Goal: Information Seeking & Learning: Learn about a topic

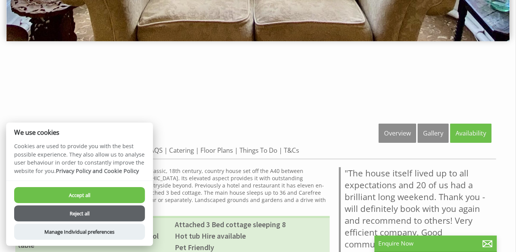
scroll to position [191, 0]
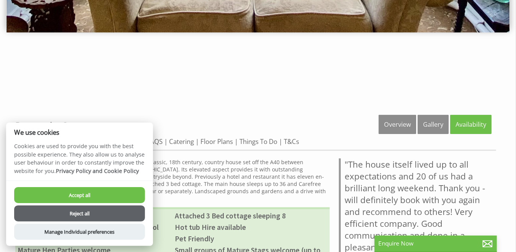
click at [51, 196] on button "Accept all" at bounding box center [79, 195] width 131 height 16
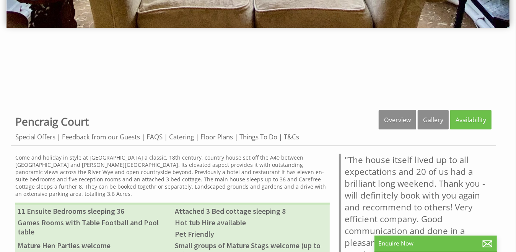
scroll to position [153, 0]
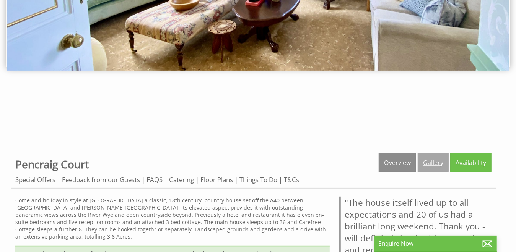
click at [431, 162] on link "Gallery" at bounding box center [432, 162] width 31 height 19
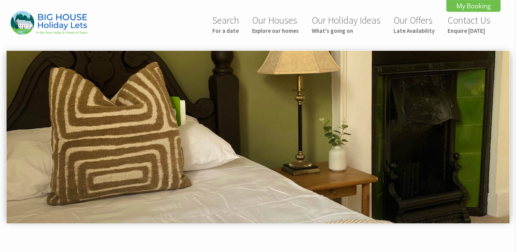
click at [505, 148] on img at bounding box center [257, 137] width 503 height 172
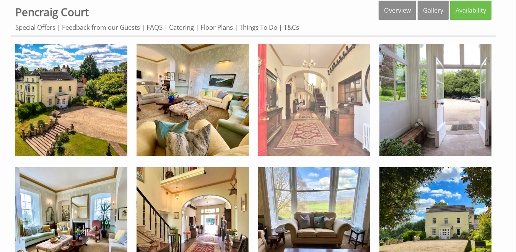
scroll to position [306, 0]
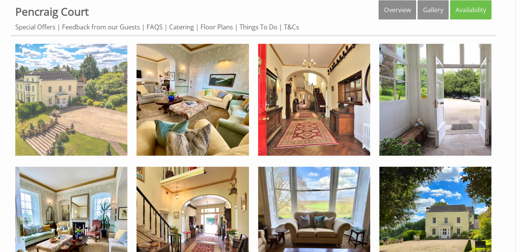
click at [88, 120] on img at bounding box center [71, 100] width 112 height 112
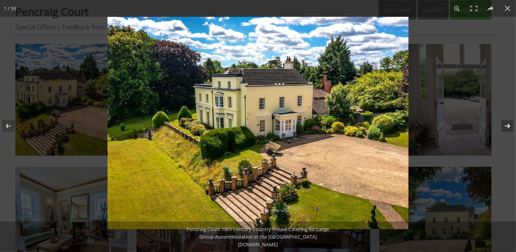
click at [508, 125] on button at bounding box center [502, 126] width 27 height 38
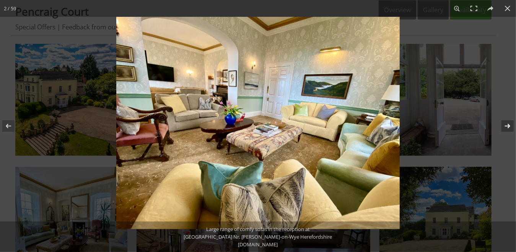
click at [508, 125] on button at bounding box center [502, 126] width 27 height 38
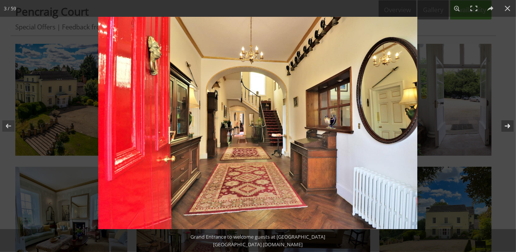
click at [508, 125] on button at bounding box center [502, 126] width 27 height 38
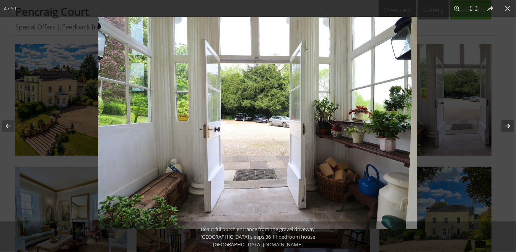
click at [508, 125] on button at bounding box center [502, 126] width 27 height 38
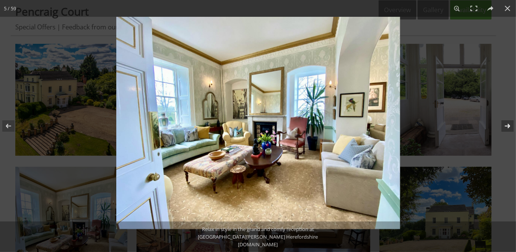
click at [508, 125] on button at bounding box center [502, 126] width 27 height 38
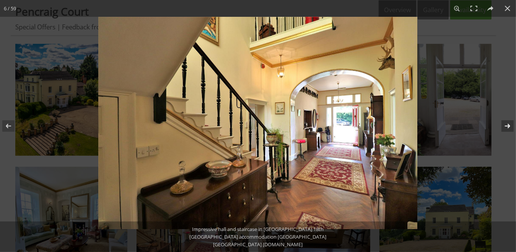
click at [508, 125] on button at bounding box center [502, 126] width 27 height 38
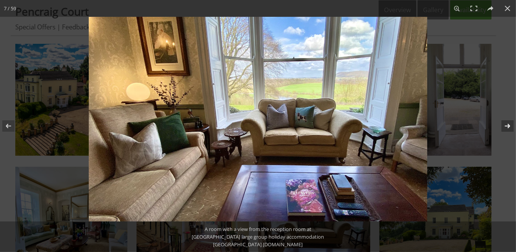
click at [508, 125] on button at bounding box center [502, 126] width 27 height 38
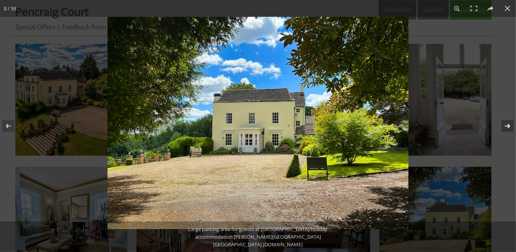
click at [508, 125] on button at bounding box center [502, 126] width 27 height 38
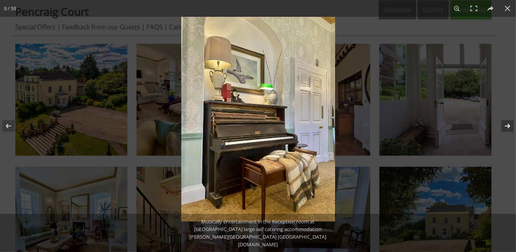
click at [508, 125] on button at bounding box center [502, 126] width 27 height 38
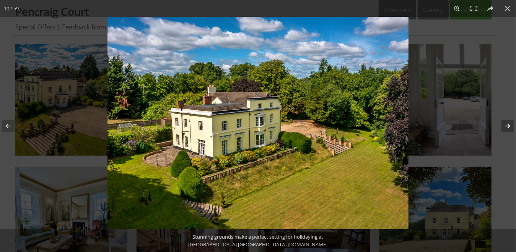
click at [508, 125] on button at bounding box center [502, 126] width 27 height 38
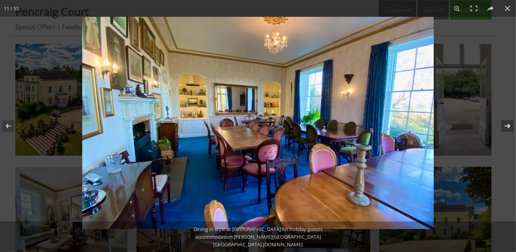
click at [508, 125] on button at bounding box center [502, 126] width 27 height 38
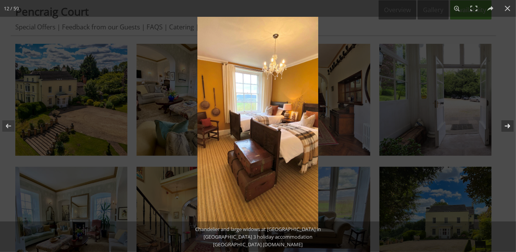
click at [507, 124] on button at bounding box center [502, 126] width 27 height 38
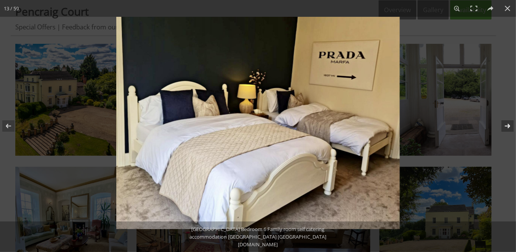
click at [508, 124] on button at bounding box center [502, 126] width 27 height 38
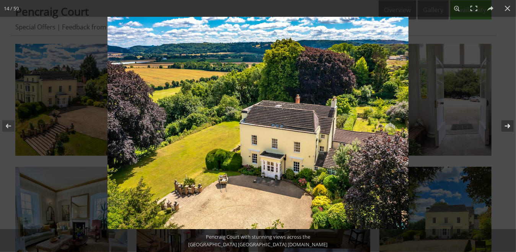
click at [508, 124] on button at bounding box center [502, 126] width 27 height 38
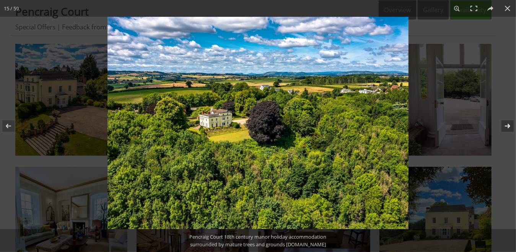
click at [508, 124] on button at bounding box center [502, 126] width 27 height 38
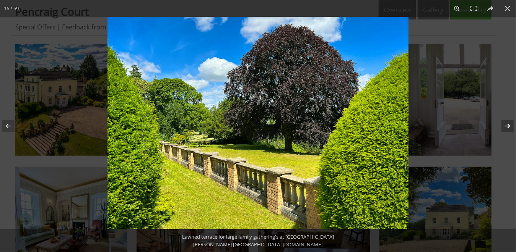
click at [508, 124] on button at bounding box center [502, 126] width 27 height 38
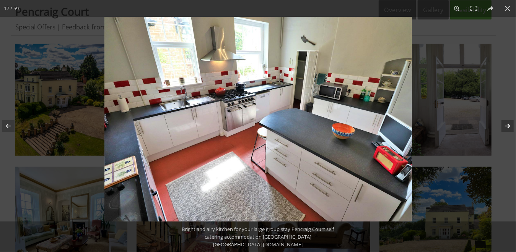
click at [508, 124] on button at bounding box center [502, 126] width 27 height 38
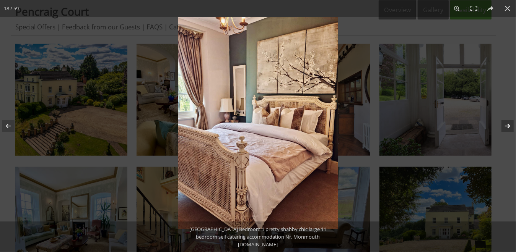
click at [507, 126] on button at bounding box center [502, 126] width 27 height 38
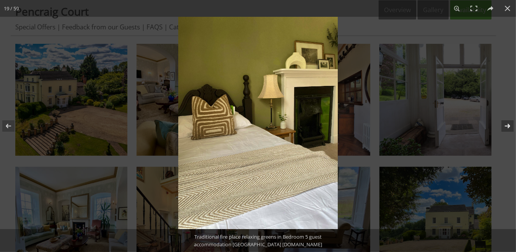
click at [506, 125] on button at bounding box center [502, 126] width 27 height 38
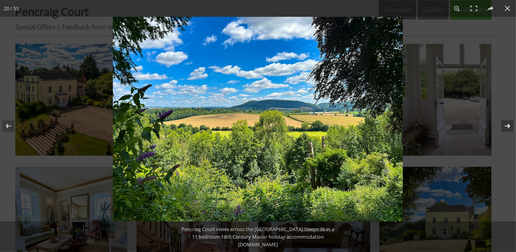
click at [506, 125] on button at bounding box center [502, 126] width 27 height 38
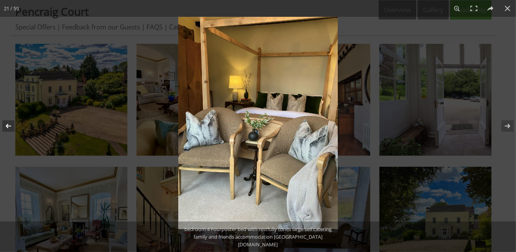
click at [11, 123] on button at bounding box center [13, 126] width 27 height 38
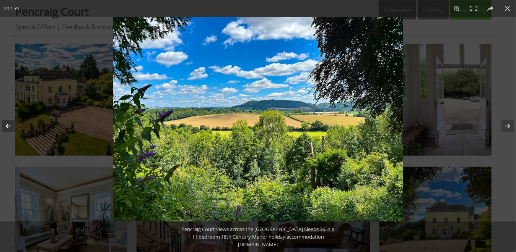
click at [11, 123] on button at bounding box center [13, 126] width 27 height 38
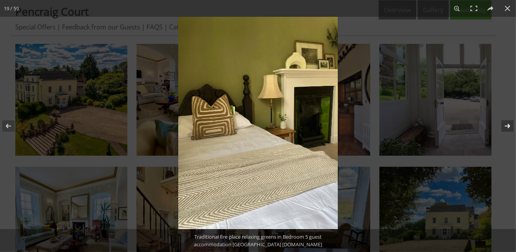
click at [509, 126] on button at bounding box center [502, 126] width 27 height 38
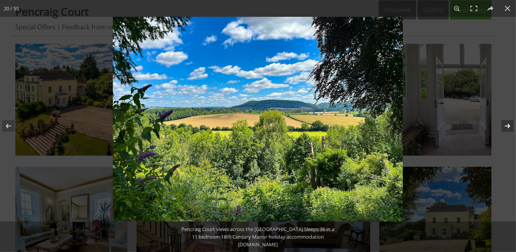
click at [509, 125] on button at bounding box center [502, 126] width 27 height 38
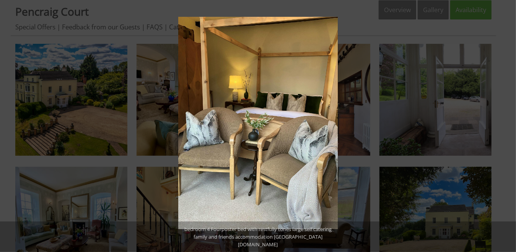
click at [509, 123] on button at bounding box center [502, 126] width 27 height 38
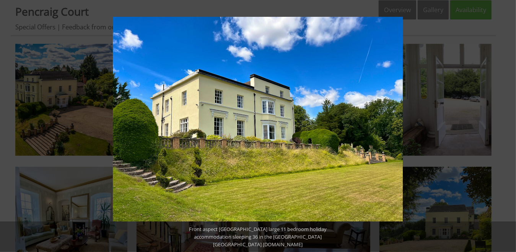
click at [509, 123] on button at bounding box center [502, 126] width 27 height 38
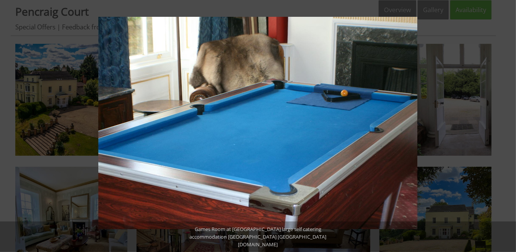
click at [509, 123] on button at bounding box center [502, 126] width 27 height 38
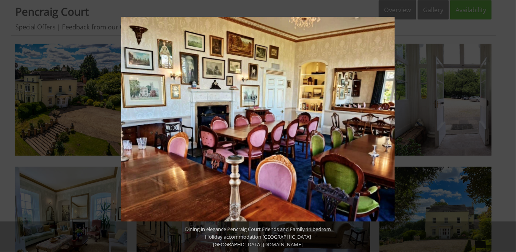
click at [509, 123] on button at bounding box center [502, 126] width 27 height 38
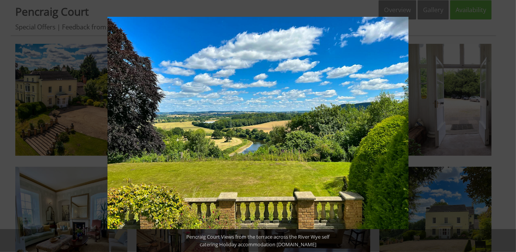
click at [509, 123] on button at bounding box center [502, 126] width 27 height 38
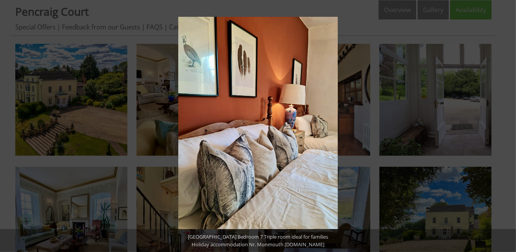
click at [509, 123] on button at bounding box center [502, 126] width 27 height 38
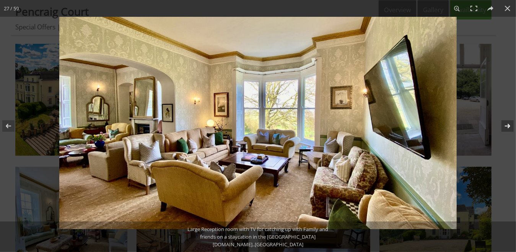
click at [509, 126] on button at bounding box center [502, 126] width 27 height 38
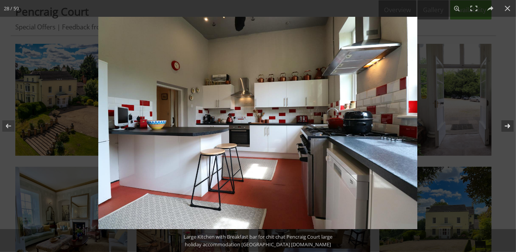
click at [509, 125] on button at bounding box center [502, 126] width 27 height 38
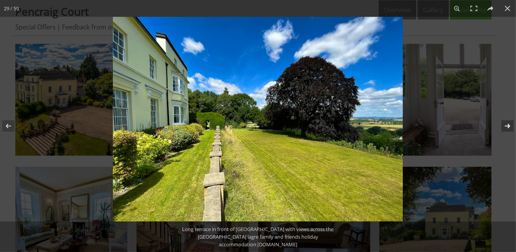
click at [509, 125] on button at bounding box center [502, 126] width 27 height 38
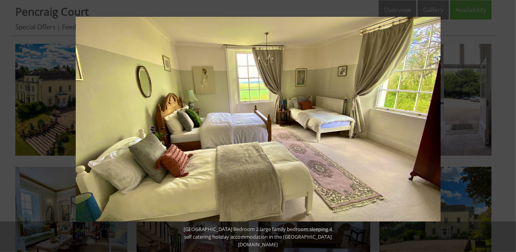
click at [509, 125] on button at bounding box center [502, 126] width 27 height 38
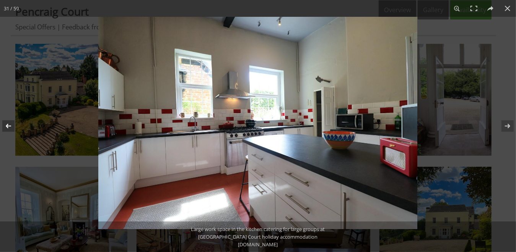
click at [11, 123] on button at bounding box center [13, 126] width 27 height 38
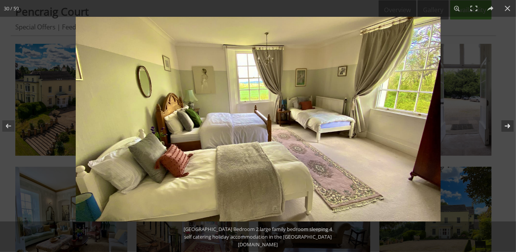
click at [509, 126] on button at bounding box center [502, 126] width 27 height 38
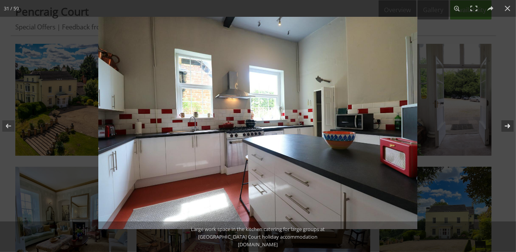
click at [509, 126] on button at bounding box center [502, 126] width 27 height 38
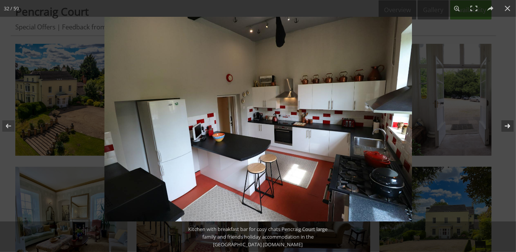
click at [509, 126] on button at bounding box center [502, 126] width 27 height 38
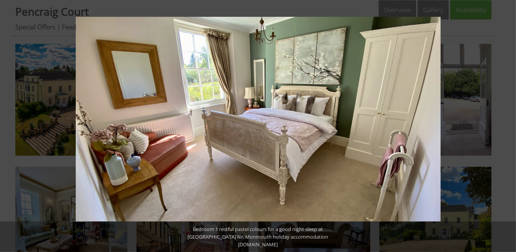
click at [509, 126] on button at bounding box center [502, 126] width 27 height 38
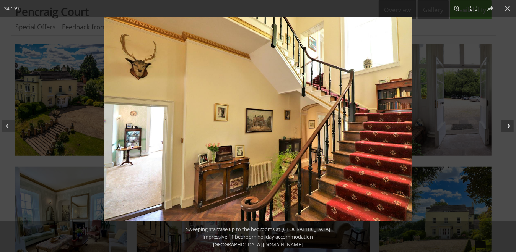
click at [510, 126] on button at bounding box center [502, 126] width 27 height 38
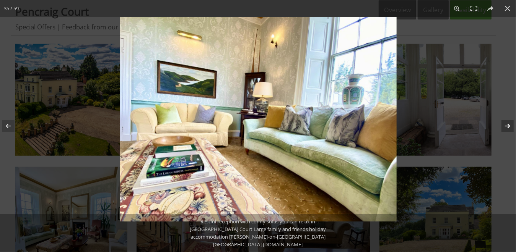
click at [510, 126] on button at bounding box center [502, 126] width 27 height 38
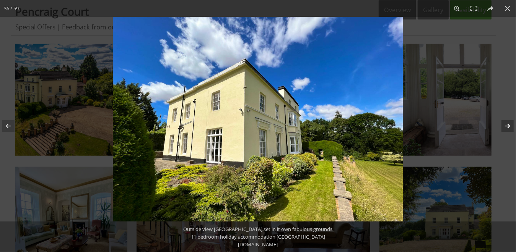
click at [510, 126] on button at bounding box center [502, 126] width 27 height 38
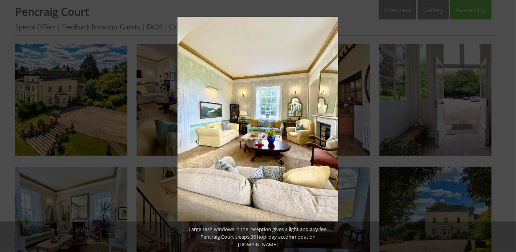
click at [510, 126] on button at bounding box center [502, 126] width 27 height 38
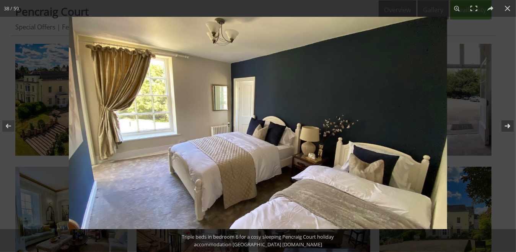
click at [507, 125] on button at bounding box center [502, 126] width 27 height 38
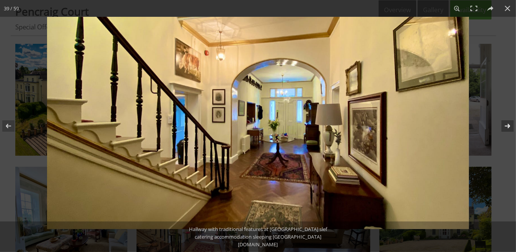
click at [507, 125] on button at bounding box center [502, 126] width 27 height 38
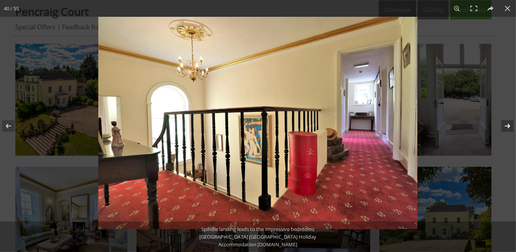
click at [507, 125] on button at bounding box center [502, 126] width 27 height 38
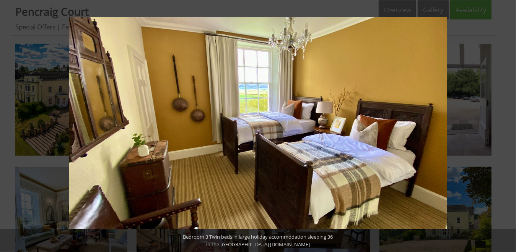
click at [507, 125] on button at bounding box center [502, 126] width 27 height 38
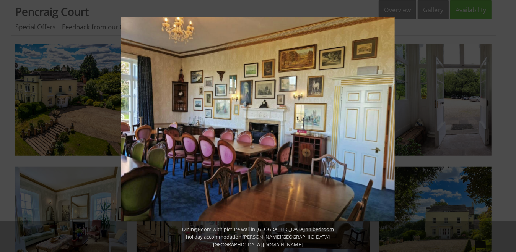
click at [507, 125] on button at bounding box center [502, 126] width 27 height 38
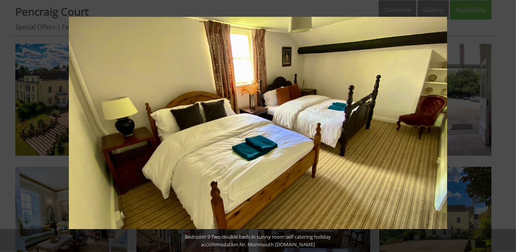
click at [507, 125] on button at bounding box center [502, 126] width 27 height 38
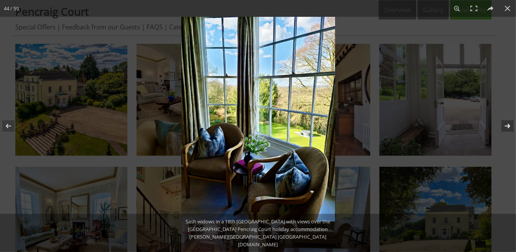
click at [507, 125] on button at bounding box center [502, 126] width 27 height 38
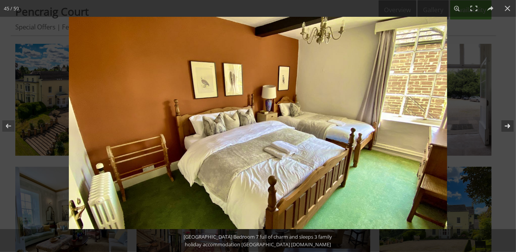
click at [507, 125] on button at bounding box center [502, 126] width 27 height 38
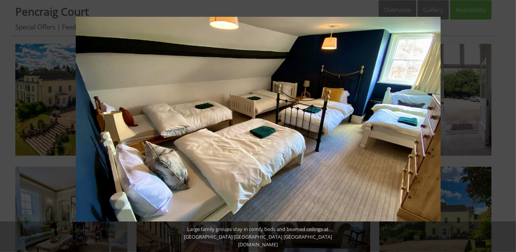
click at [507, 125] on button at bounding box center [502, 126] width 27 height 38
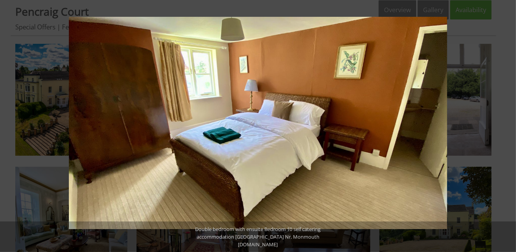
click at [507, 123] on button at bounding box center [502, 126] width 27 height 38
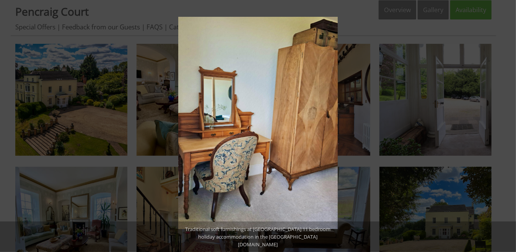
click at [507, 123] on button at bounding box center [502, 126] width 27 height 38
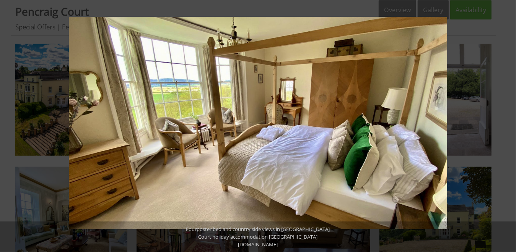
click at [507, 123] on button at bounding box center [502, 126] width 27 height 38
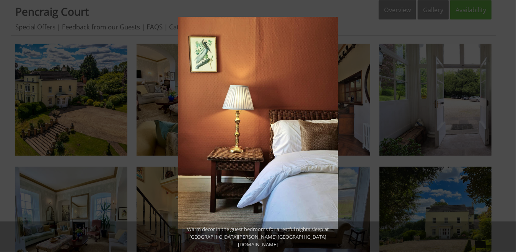
click at [507, 123] on button at bounding box center [502, 126] width 27 height 38
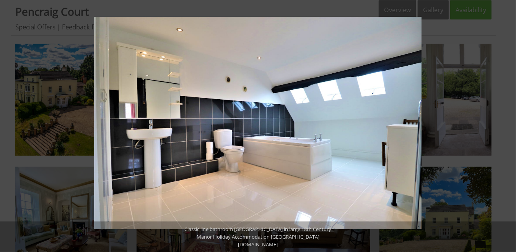
click at [507, 123] on button at bounding box center [502, 126] width 27 height 38
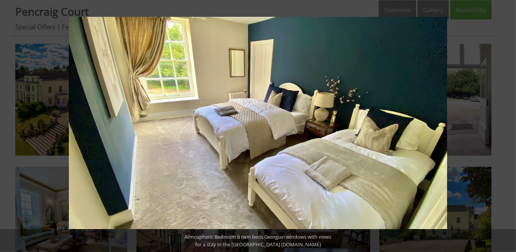
click at [507, 123] on button at bounding box center [502, 126] width 27 height 38
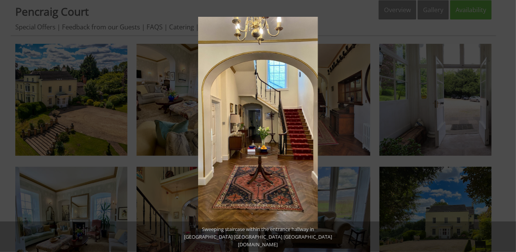
click at [507, 123] on button at bounding box center [502, 126] width 27 height 38
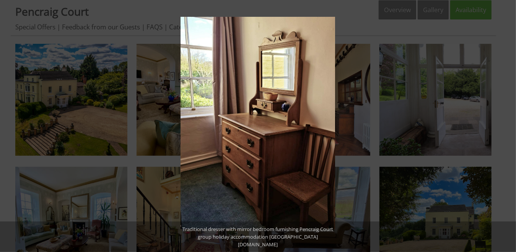
click at [507, 123] on button at bounding box center [502, 126] width 27 height 38
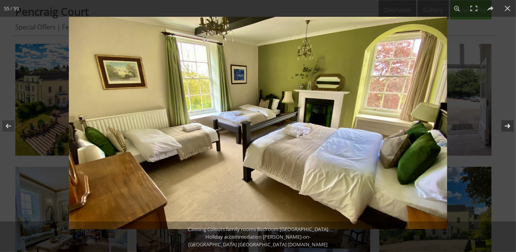
click at [507, 127] on button at bounding box center [502, 126] width 27 height 38
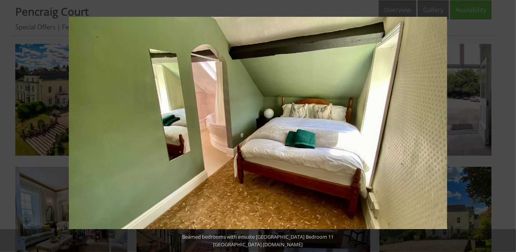
click at [507, 125] on button at bounding box center [502, 126] width 27 height 38
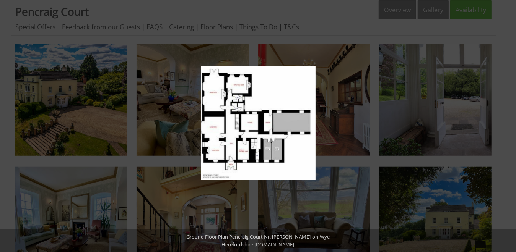
click at [507, 125] on button at bounding box center [502, 126] width 27 height 38
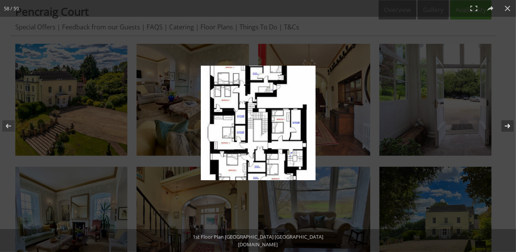
click at [506, 125] on button at bounding box center [502, 126] width 27 height 38
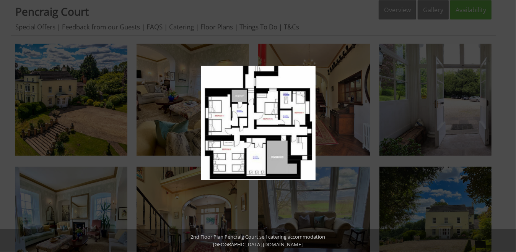
click at [506, 127] on button at bounding box center [502, 126] width 27 height 38
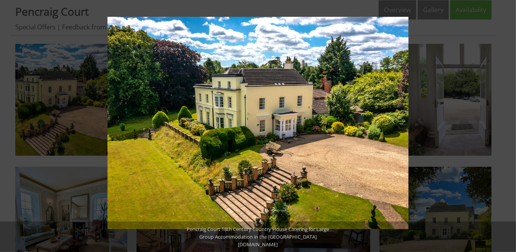
click at [506, 127] on button at bounding box center [502, 126] width 27 height 38
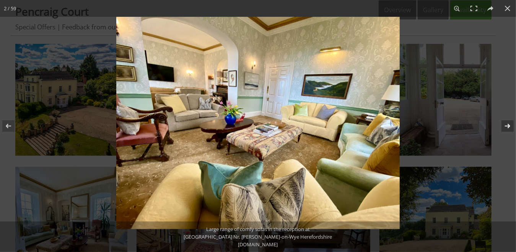
click at [506, 127] on button at bounding box center [502, 126] width 27 height 38
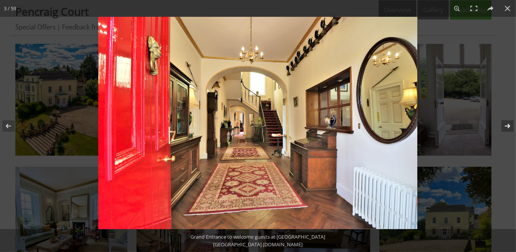
click at [505, 126] on button at bounding box center [502, 126] width 27 height 38
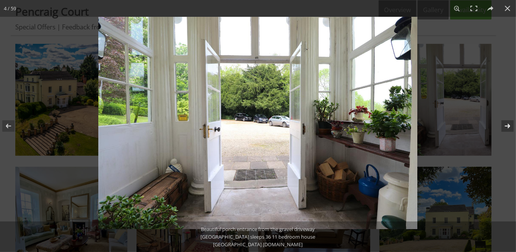
click at [505, 126] on button at bounding box center [502, 126] width 27 height 38
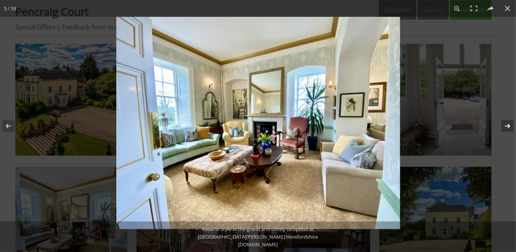
click at [504, 126] on button at bounding box center [502, 126] width 27 height 38
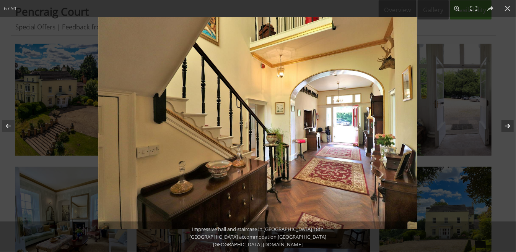
click at [504, 126] on button at bounding box center [502, 126] width 27 height 38
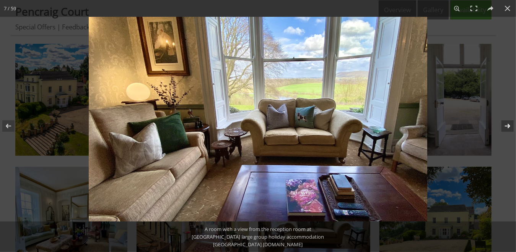
click at [504, 126] on button at bounding box center [502, 126] width 27 height 38
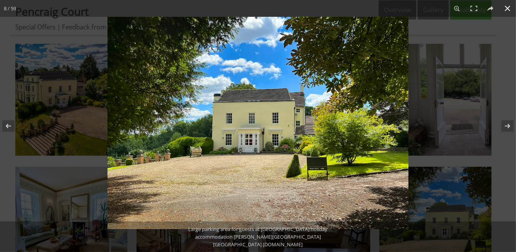
click at [504, 9] on button at bounding box center [507, 8] width 17 height 17
